Goal: Task Accomplishment & Management: Manage account settings

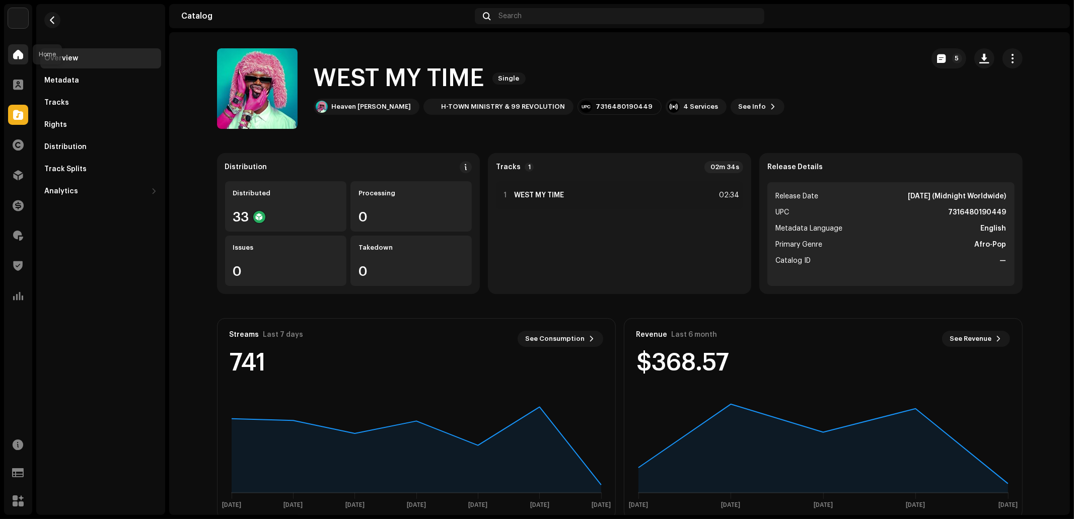
click at [21, 50] on span at bounding box center [18, 54] width 10 height 8
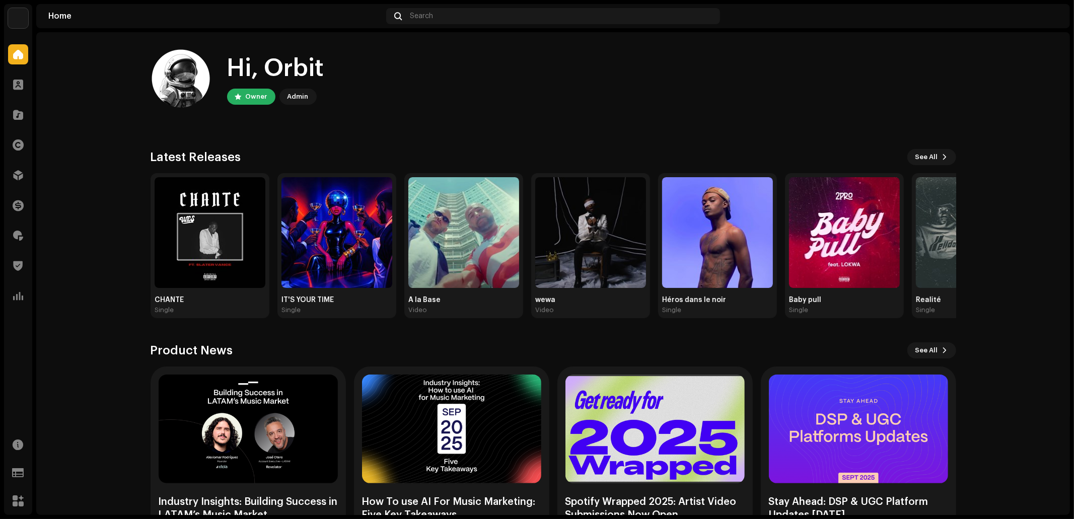
scroll to position [42, 0]
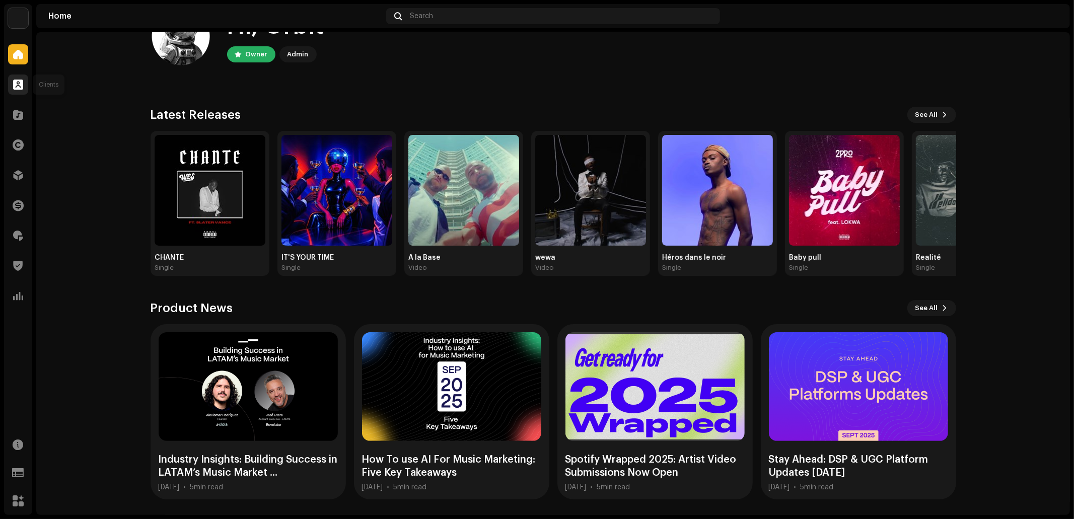
click at [19, 83] on span at bounding box center [18, 85] width 10 height 8
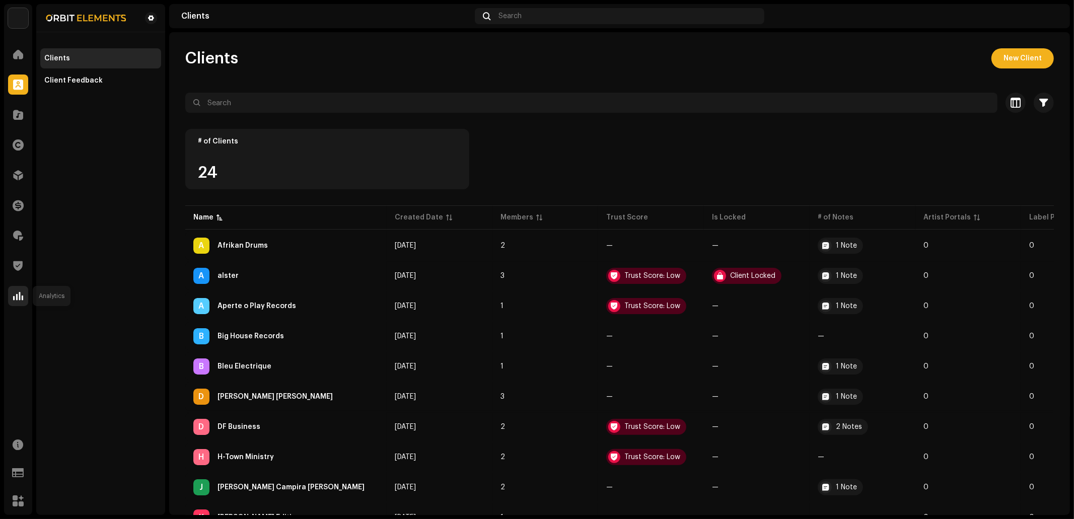
click at [17, 292] on span at bounding box center [18, 296] width 10 height 8
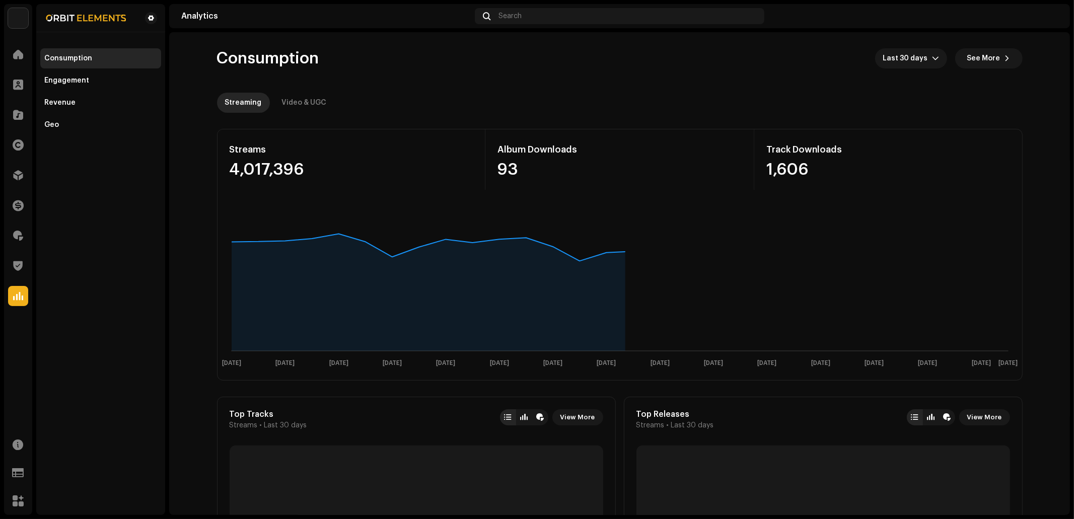
click at [17, 101] on div "Catalog" at bounding box center [18, 115] width 28 height 28
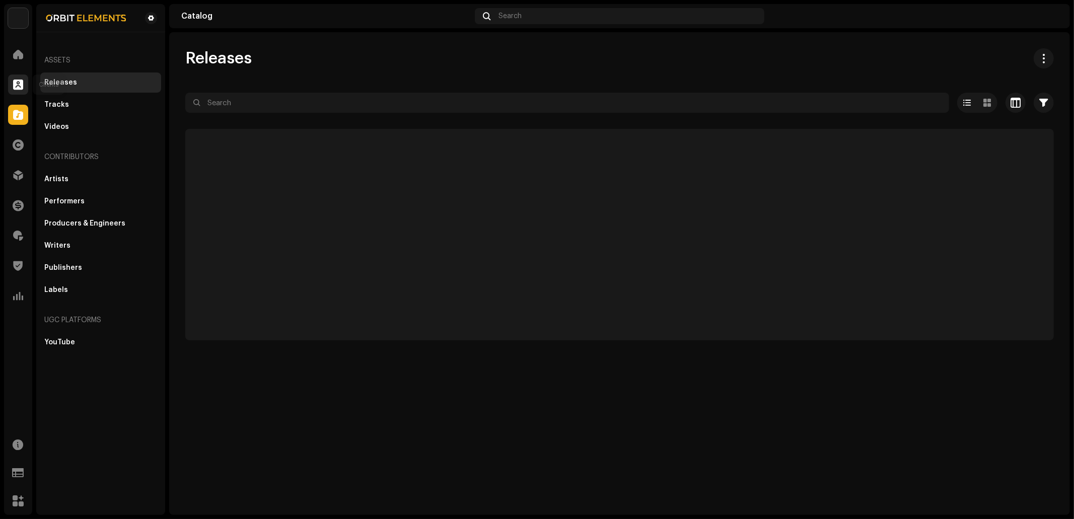
click at [17, 90] on div at bounding box center [18, 84] width 20 height 20
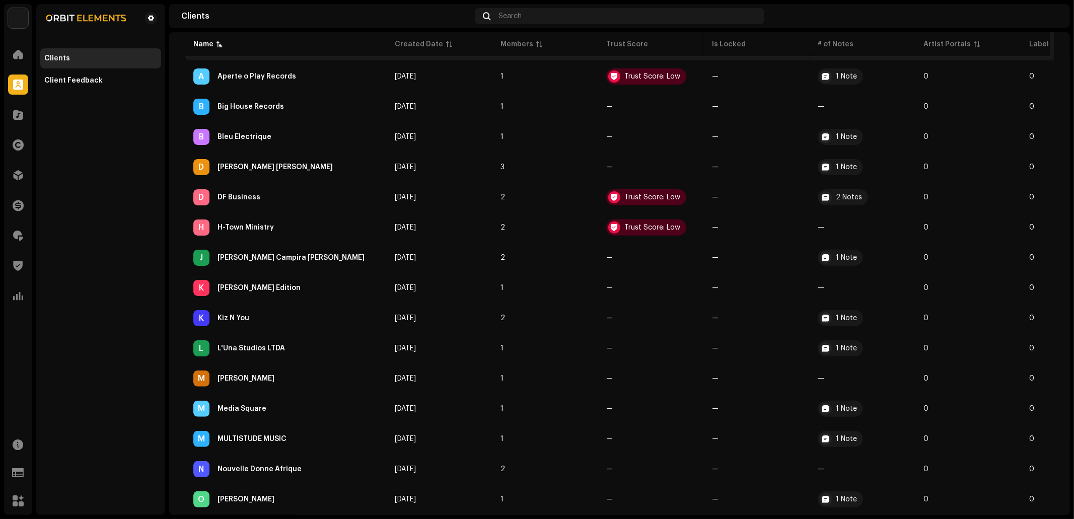
scroll to position [254, 0]
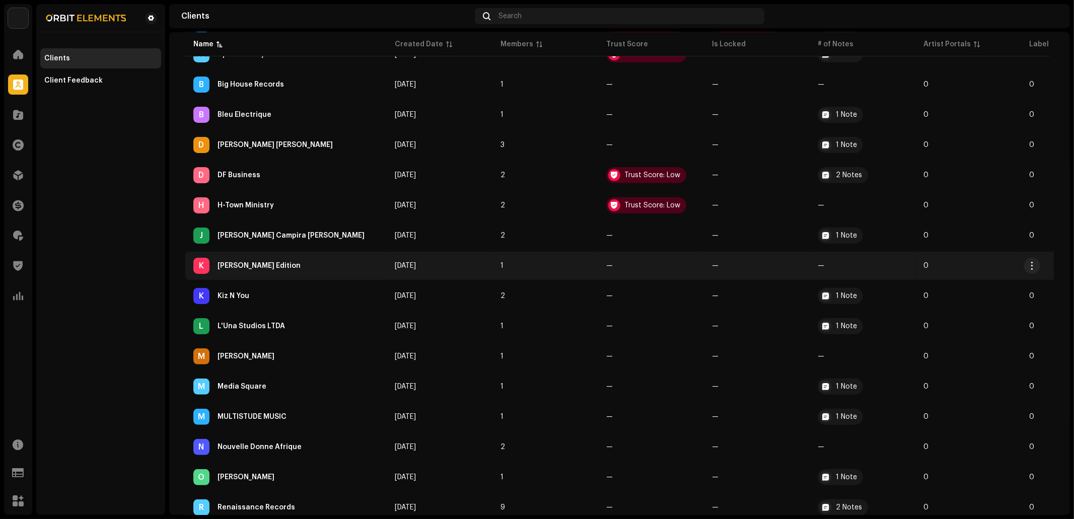
click at [295, 265] on div "K [PERSON_NAME] Edition" at bounding box center [285, 266] width 185 height 16
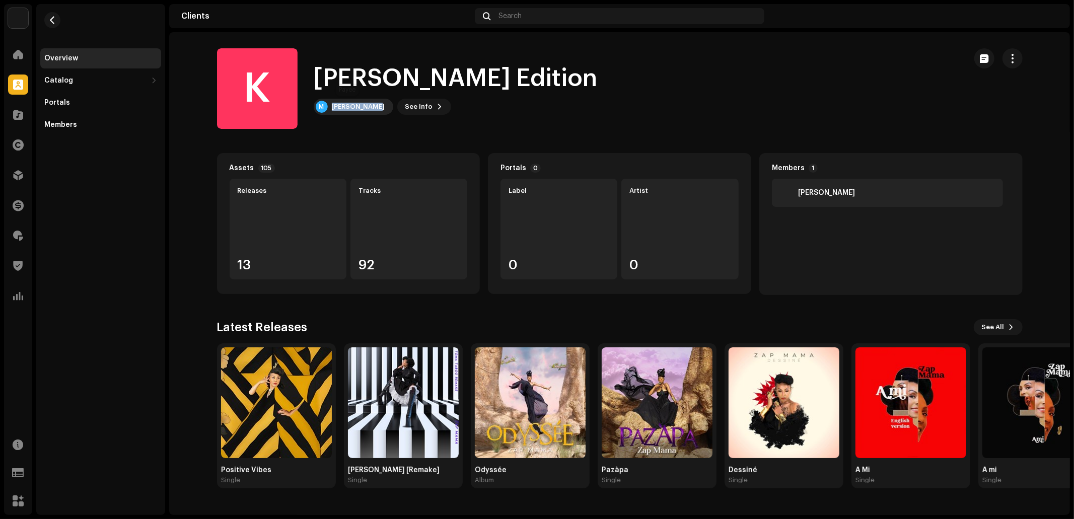
click at [331, 110] on div "M [PERSON_NAME]" at bounding box center [354, 107] width 80 height 16
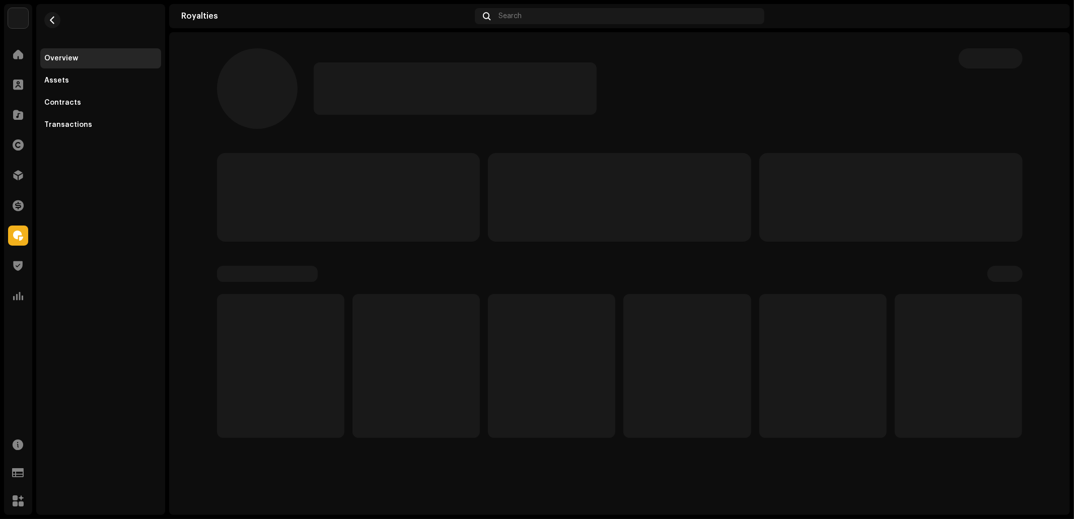
click at [349, 109] on p-skeleton at bounding box center [455, 88] width 283 height 52
click at [114, 119] on div "Transactions" at bounding box center [100, 125] width 121 height 20
